Goal: Navigation & Orientation: Find specific page/section

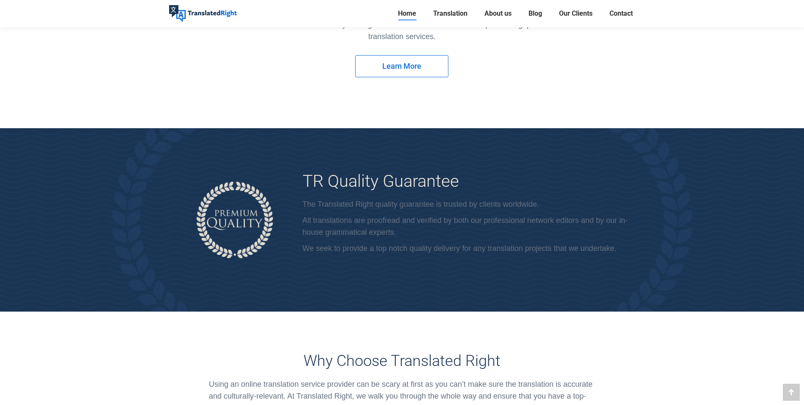
scroll to position [1908, 0]
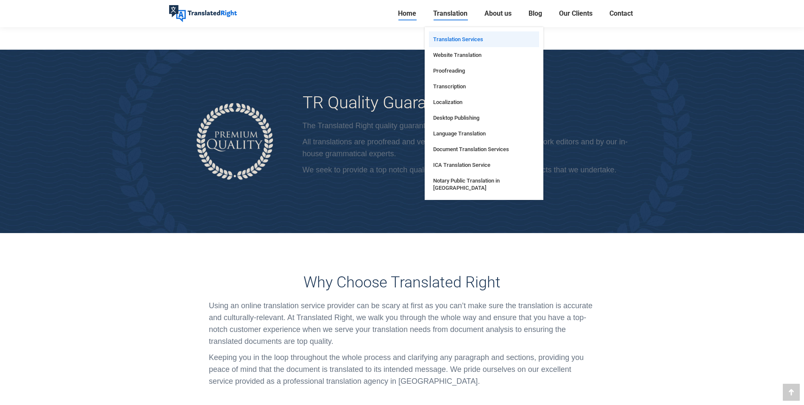
click at [453, 38] on span "Translation Services" at bounding box center [458, 39] width 50 height 7
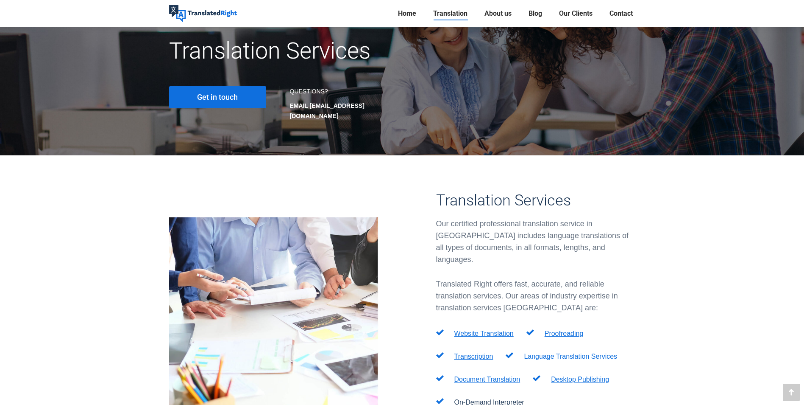
scroll to position [212, 0]
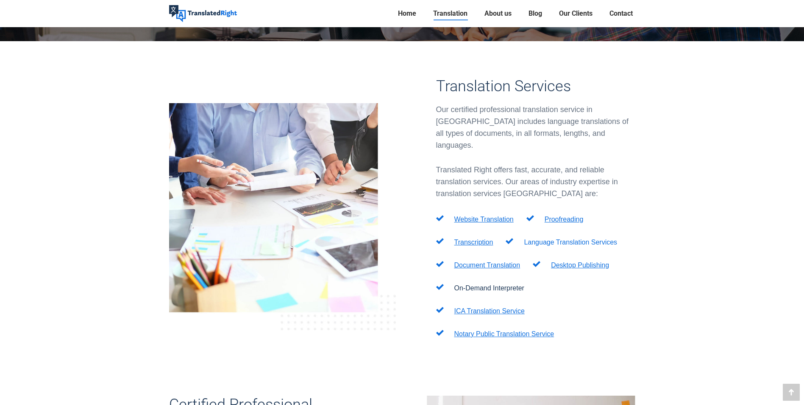
click at [565, 238] on link "Language Translation Services" at bounding box center [570, 241] width 93 height 7
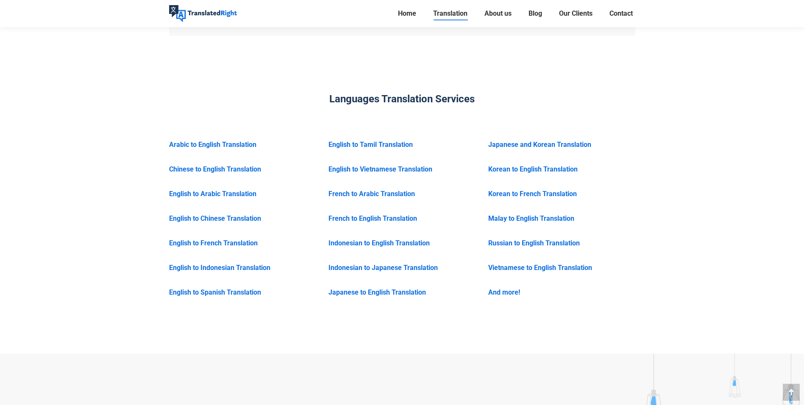
scroll to position [1230, 0]
click at [505, 287] on link "And more!" at bounding box center [505, 291] width 32 height 8
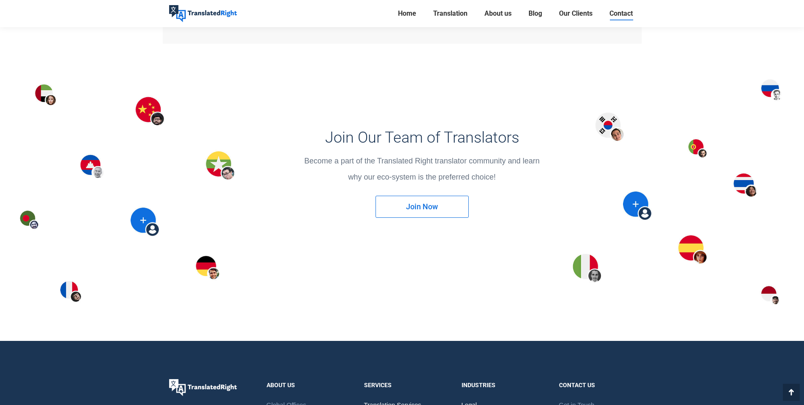
scroll to position [1060, 0]
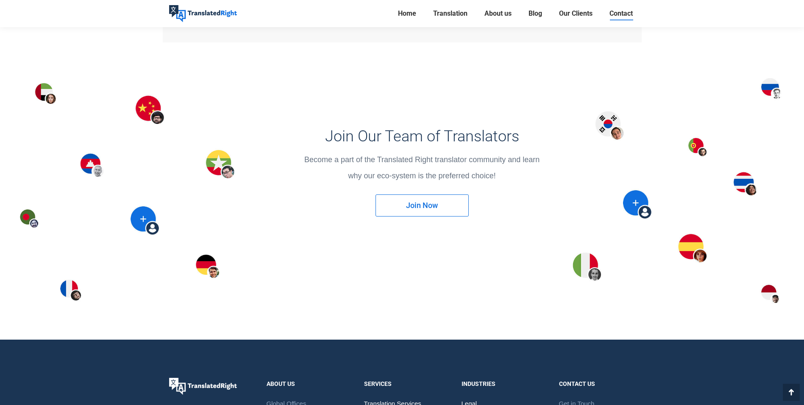
click at [746, 182] on div at bounding box center [402, 190] width 804 height 297
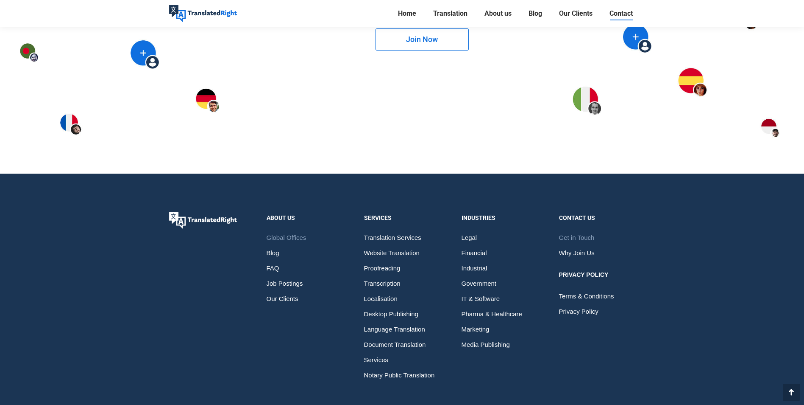
scroll to position [1230, 0]
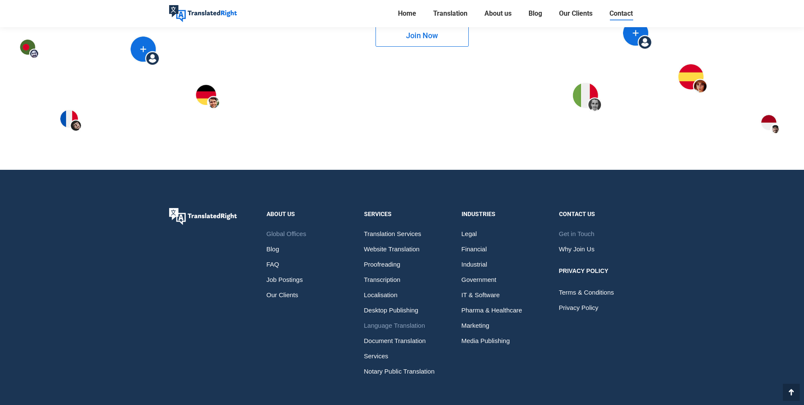
click at [386, 329] on span "Language Translation" at bounding box center [394, 325] width 61 height 15
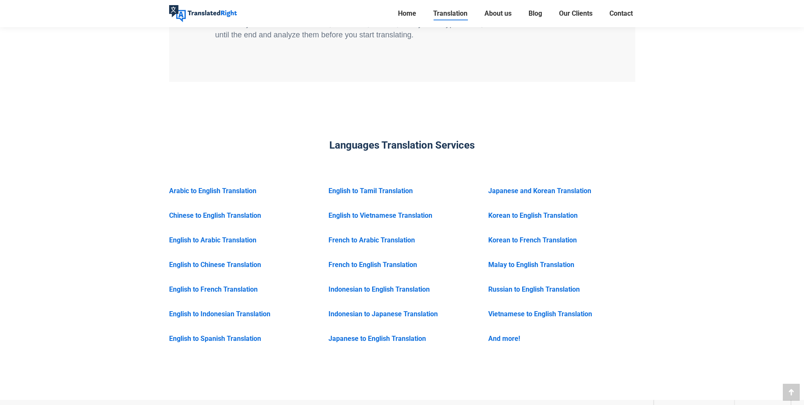
scroll to position [1230, 0]
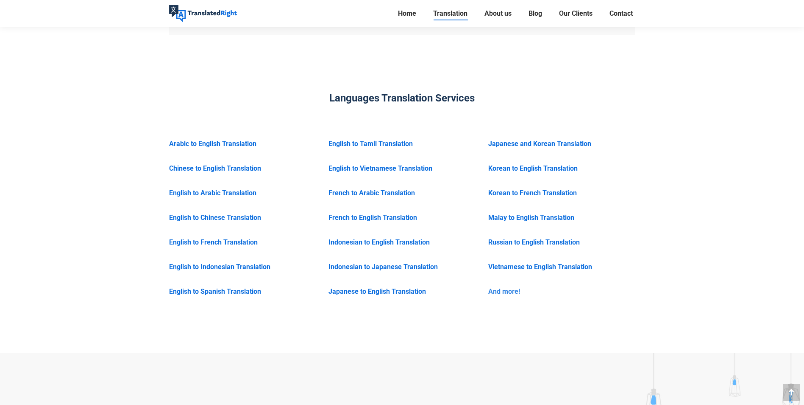
click at [492, 287] on link "And more!" at bounding box center [505, 291] width 32 height 8
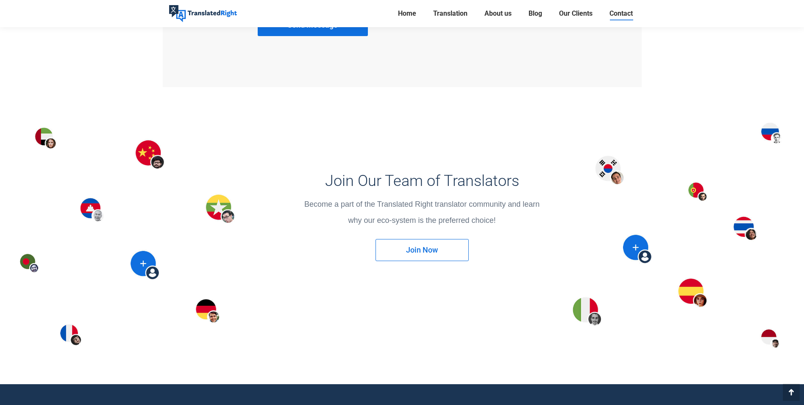
scroll to position [1018, 0]
